Goal: Find specific page/section: Find specific page/section

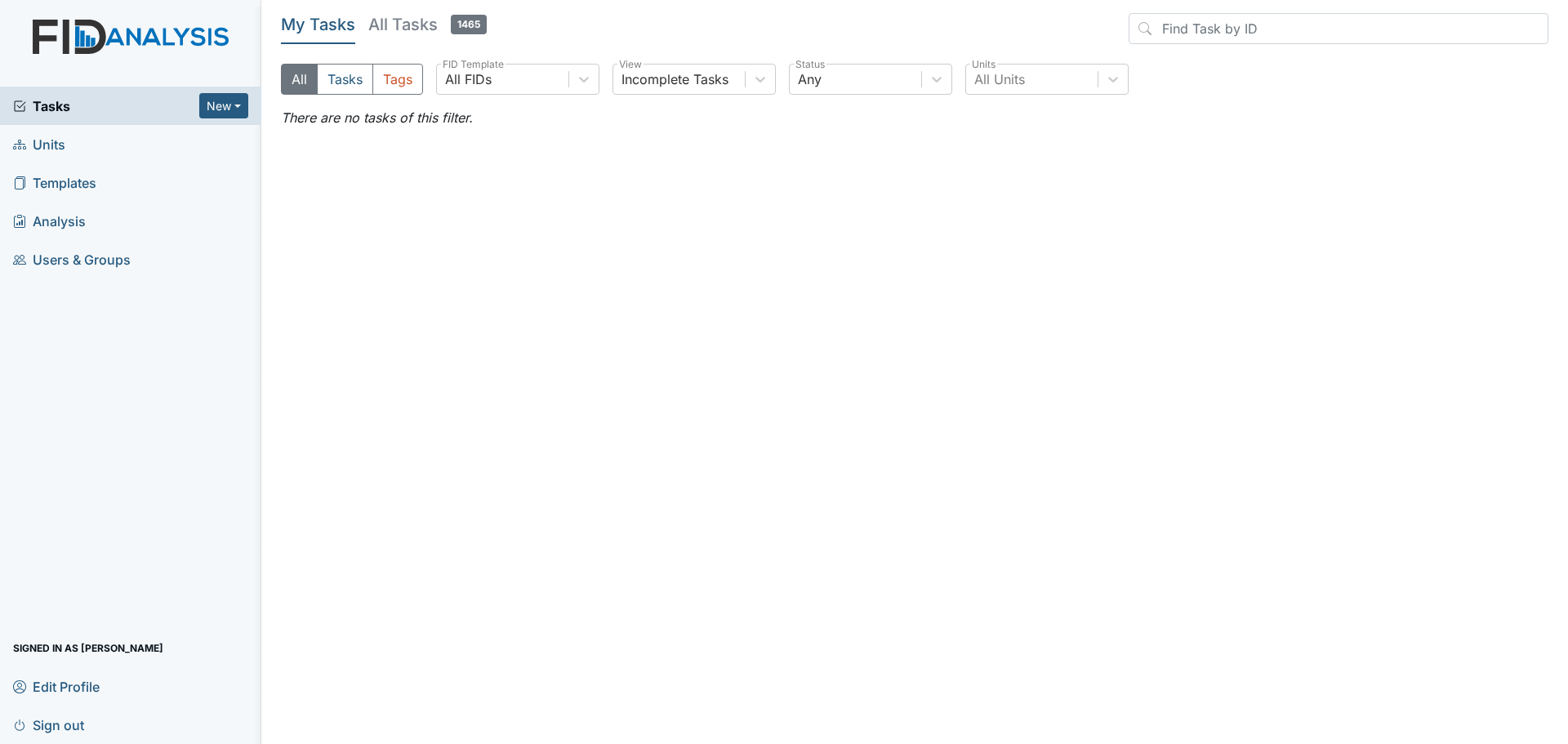
click at [98, 144] on link "Units" at bounding box center [130, 144] width 261 height 38
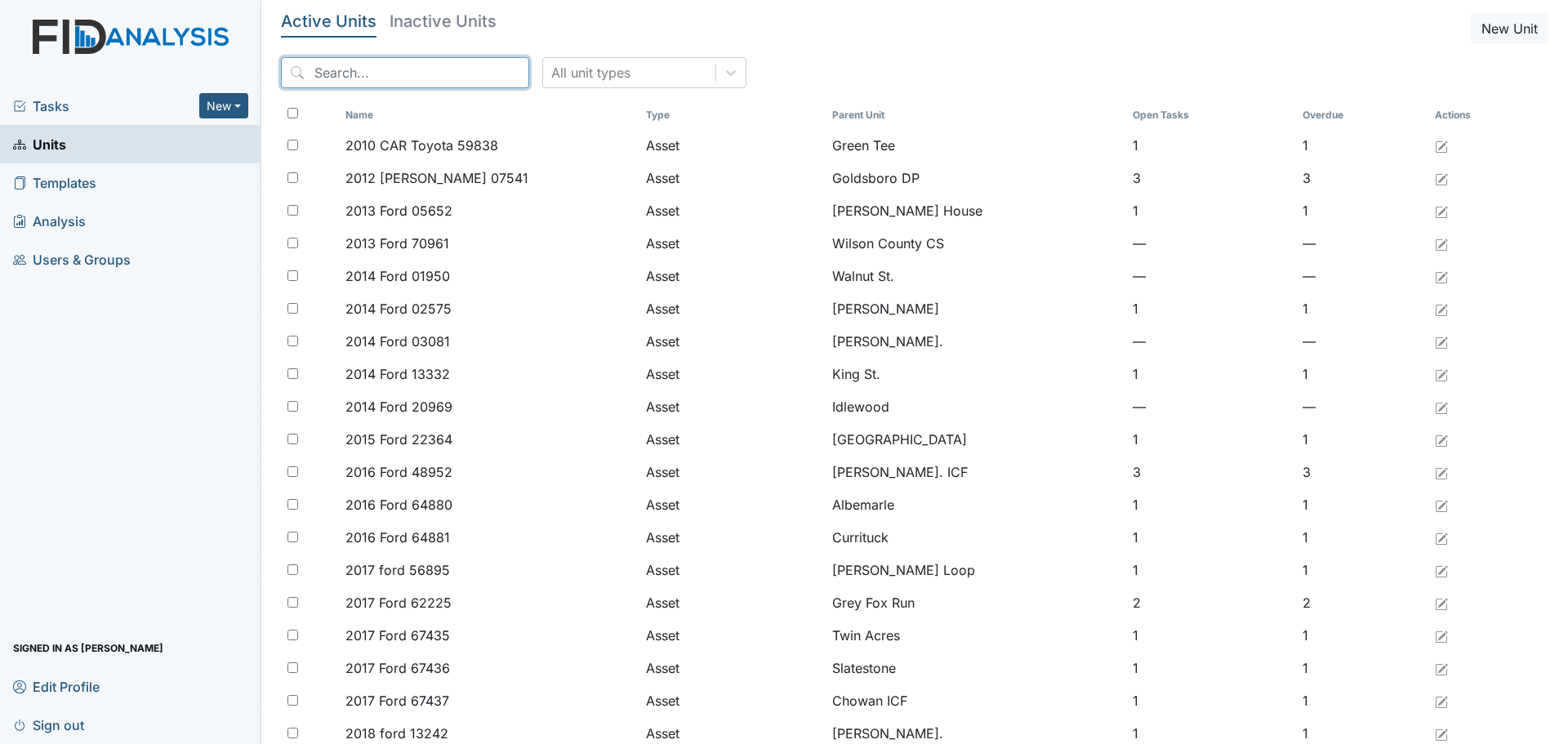
click at [365, 77] on input "search" at bounding box center [405, 72] width 248 height 31
type input "[PERSON_NAME]"
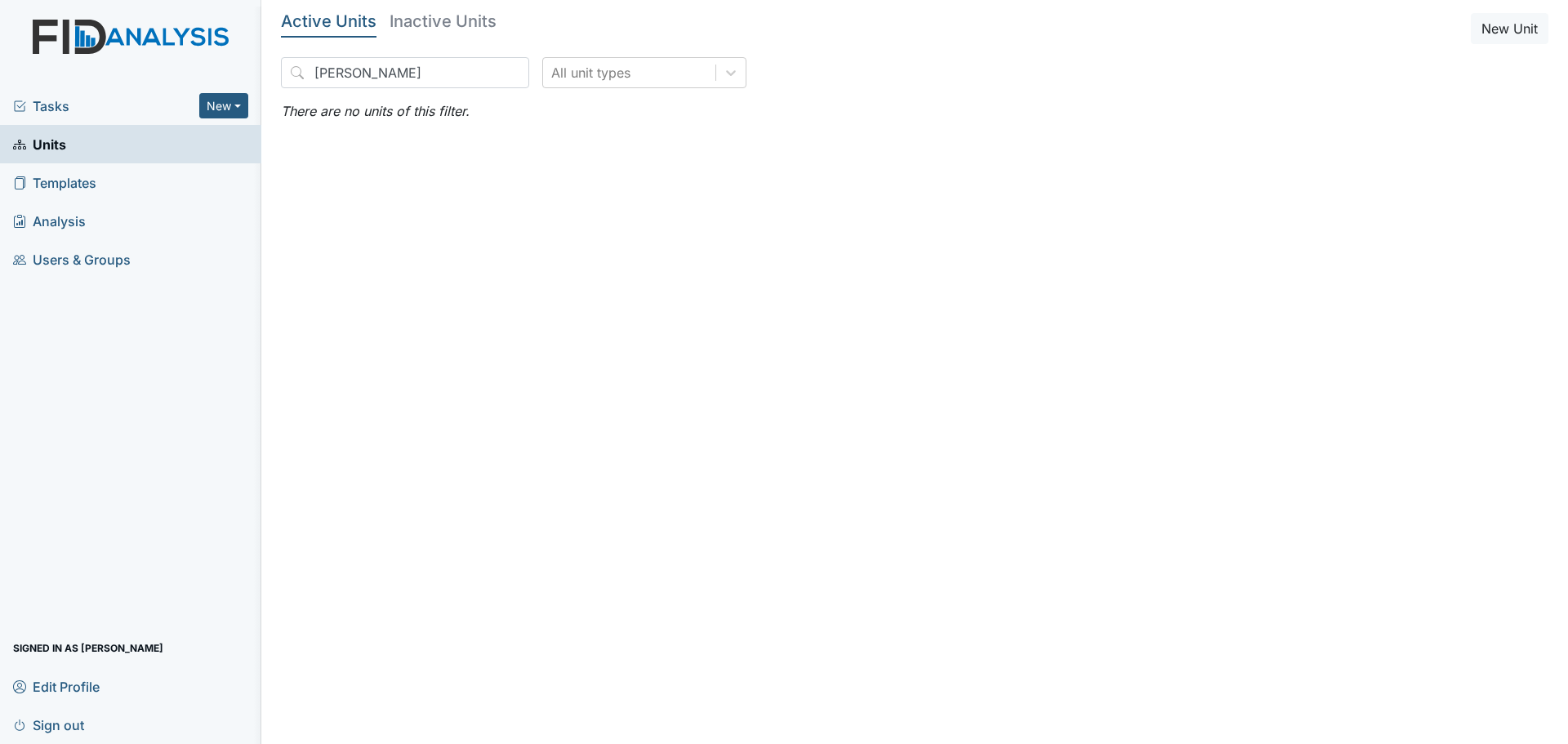
click at [424, 17] on h5 "Inactive Units" at bounding box center [443, 21] width 107 height 17
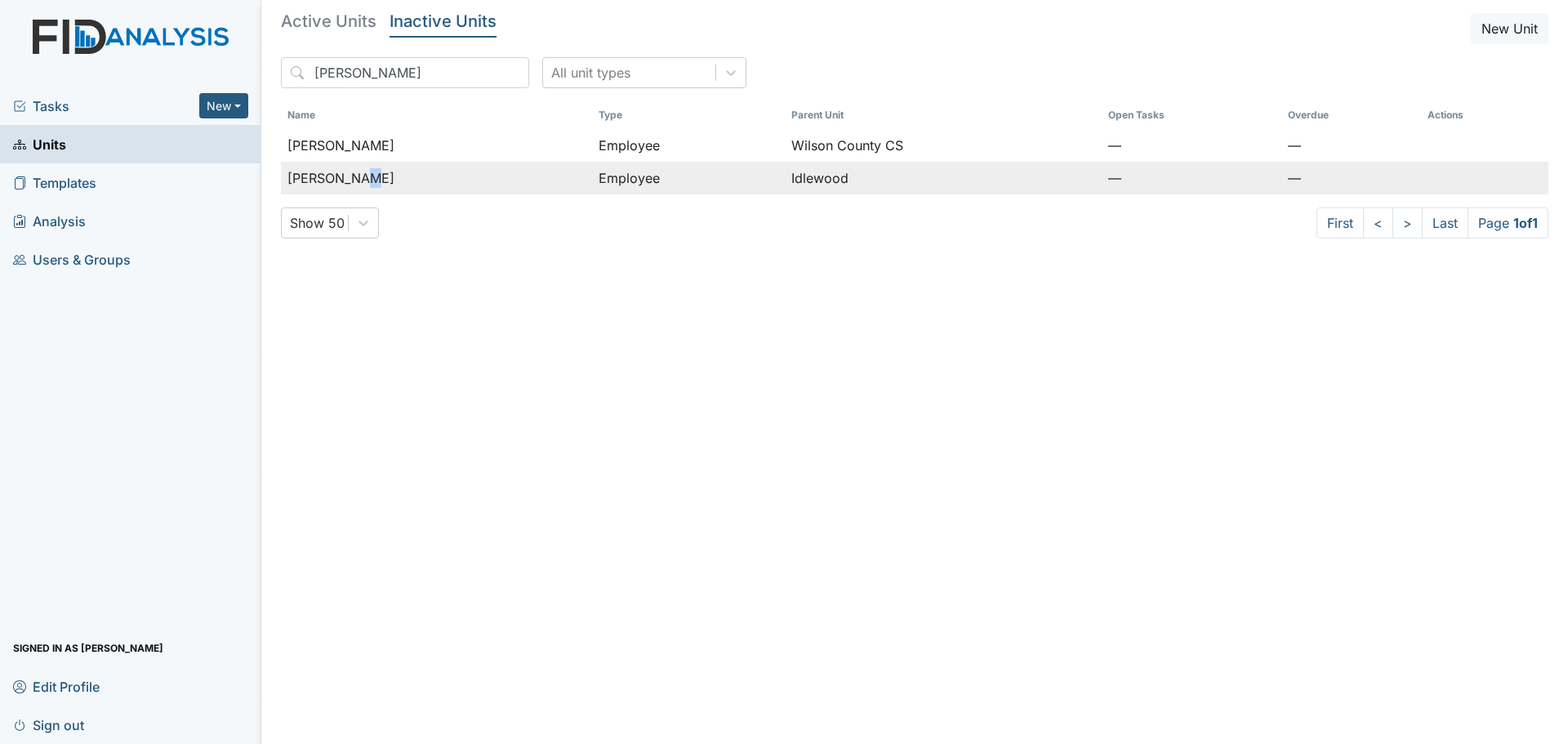
click at [363, 174] on span "[PERSON_NAME]" at bounding box center [341, 177] width 107 height 20
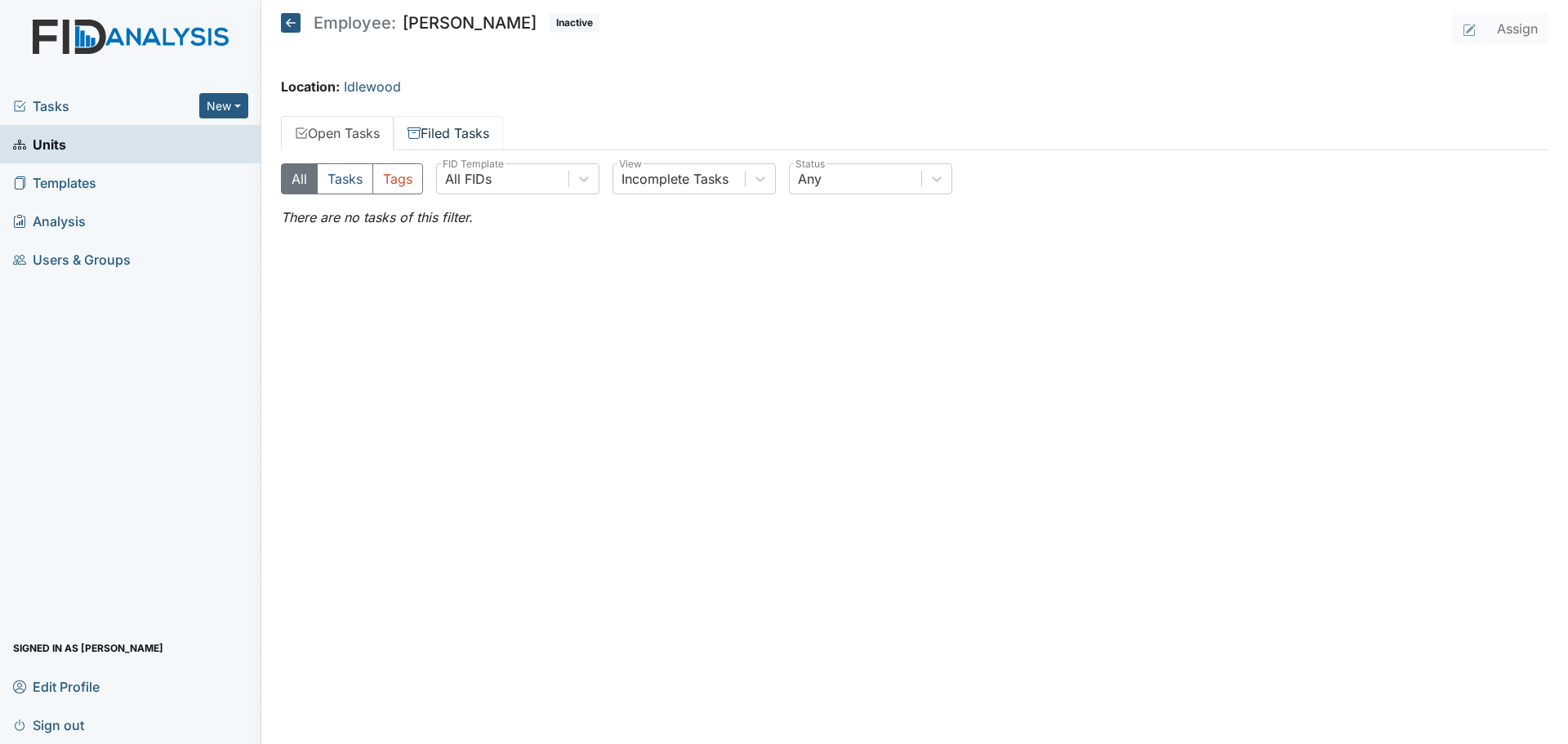
click at [460, 125] on link "Filed Tasks" at bounding box center [448, 133] width 110 height 34
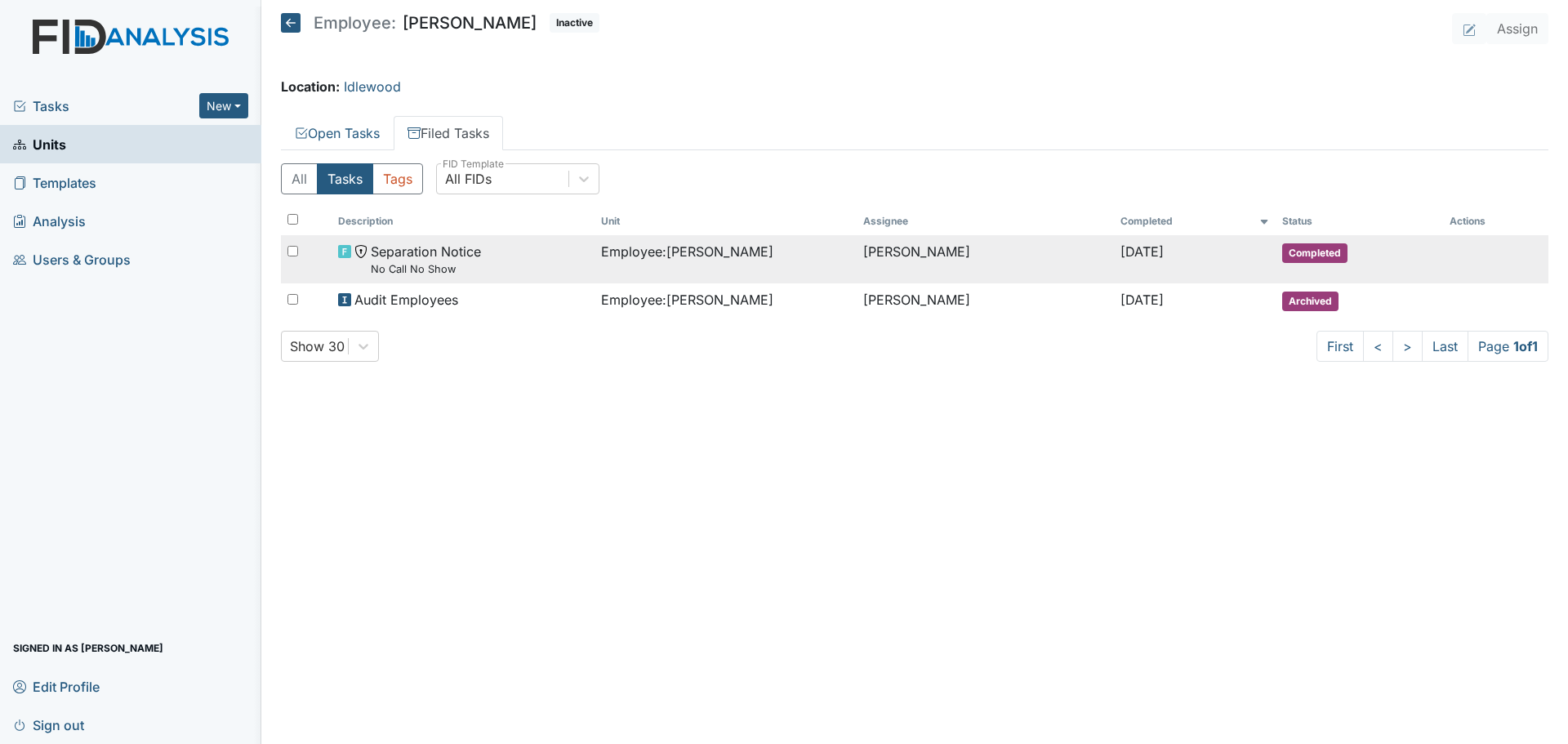
click at [527, 266] on div "Separation Notice No Call No Show" at bounding box center [462, 259] width 250 height 35
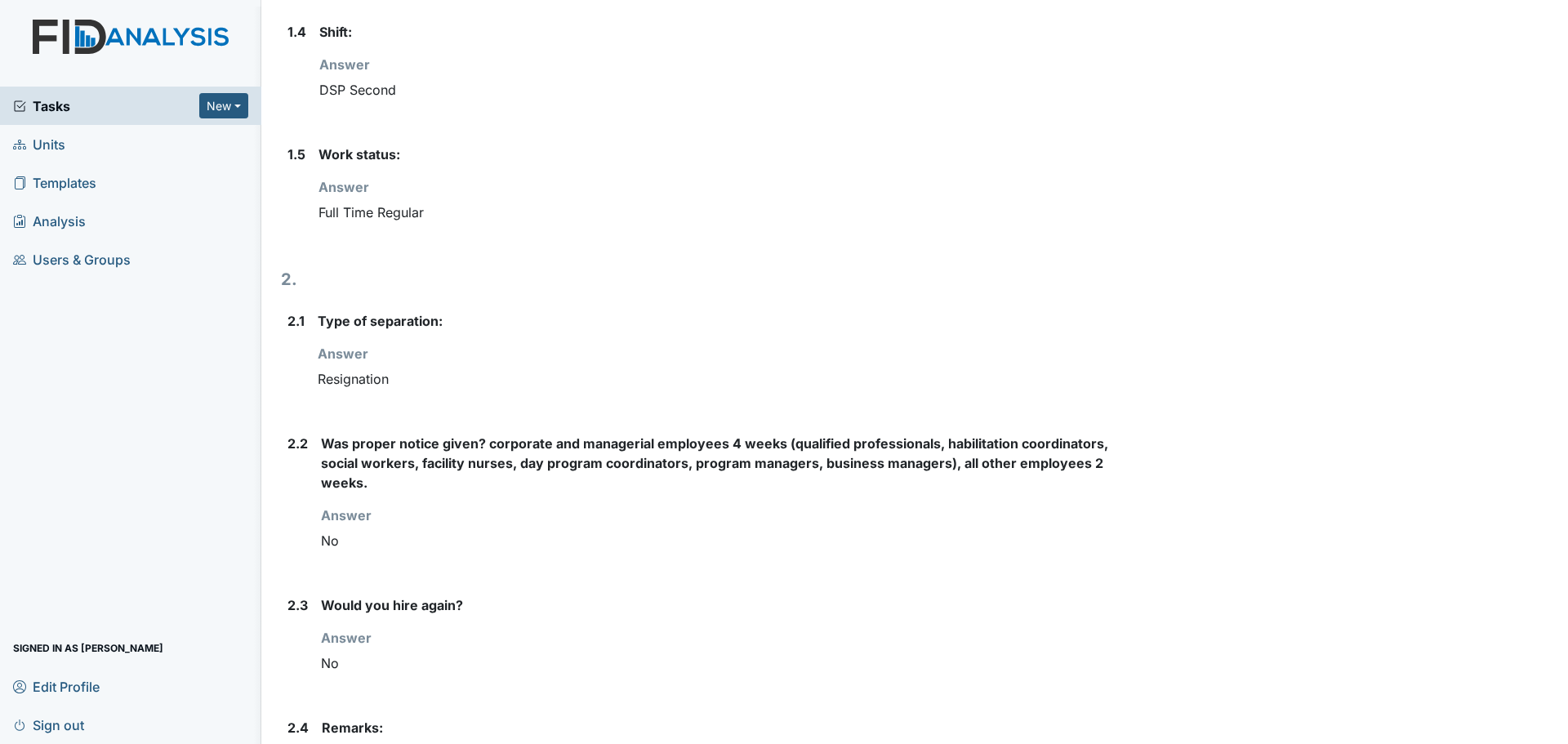
scroll to position [584, 0]
